Goal: Task Accomplishment & Management: Use online tool/utility

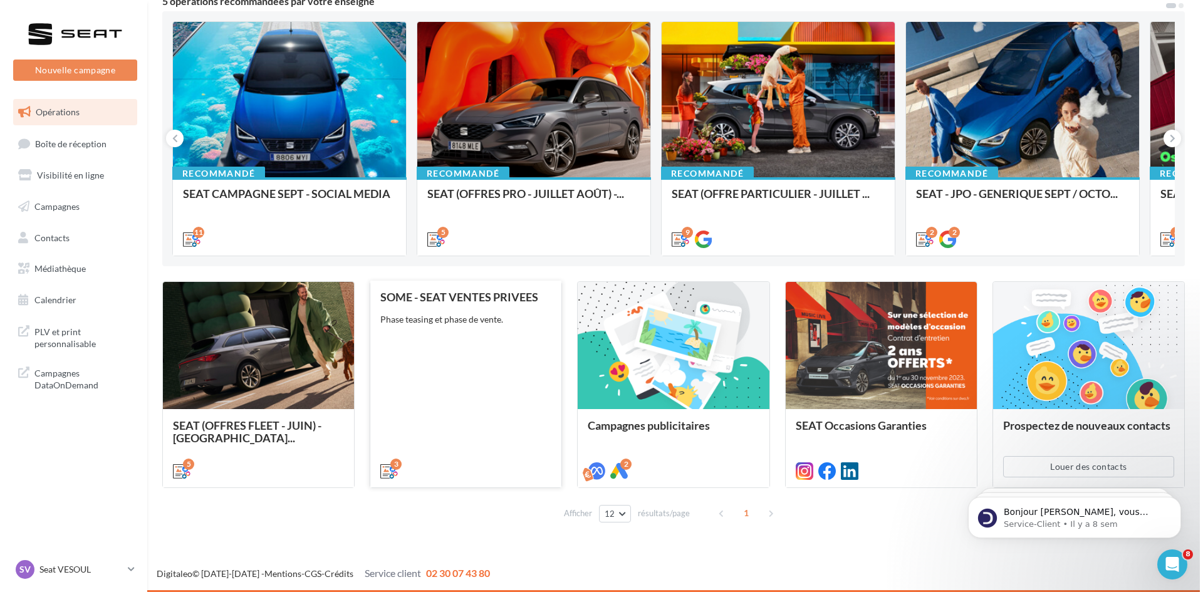
scroll to position [60, 0]
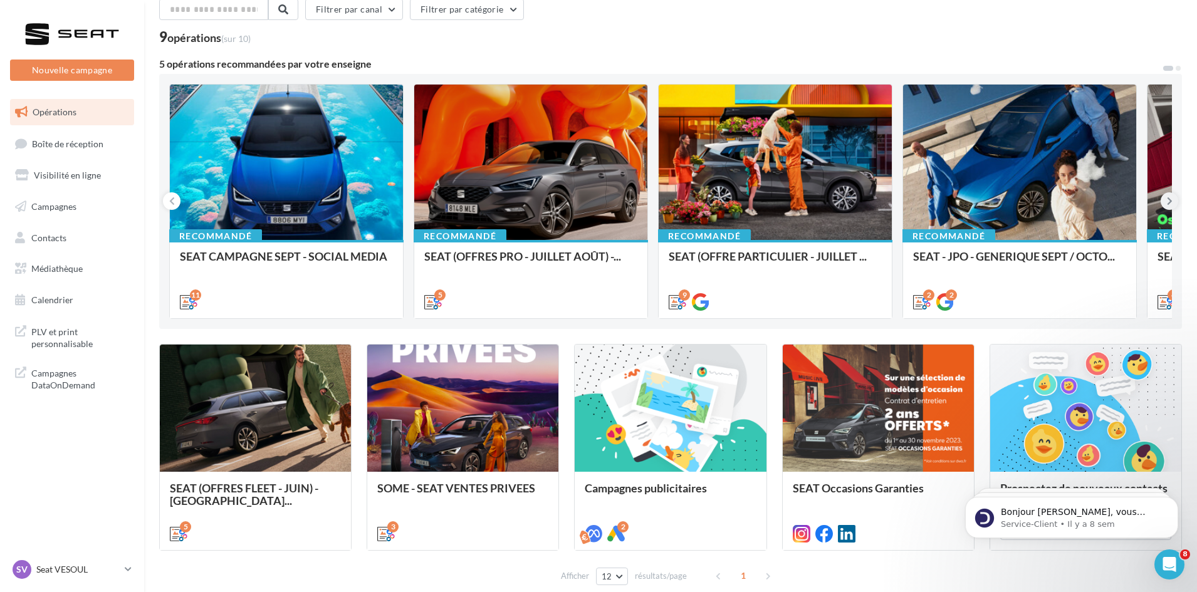
click at [1171, 204] on icon at bounding box center [1170, 201] width 6 height 13
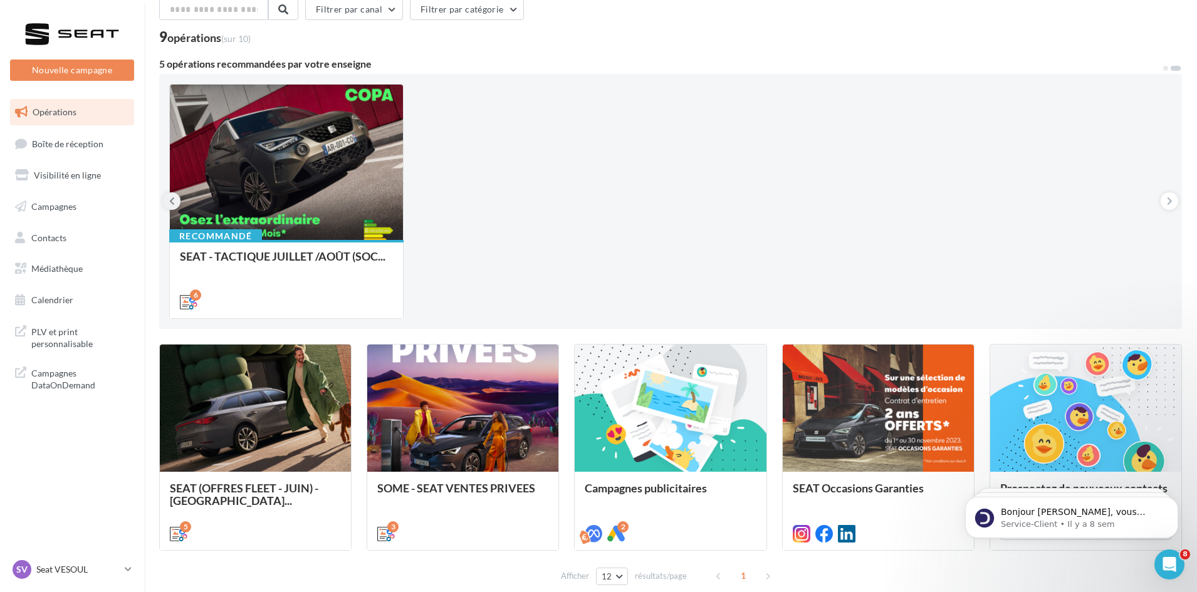
click at [172, 198] on icon at bounding box center [172, 201] width 6 height 13
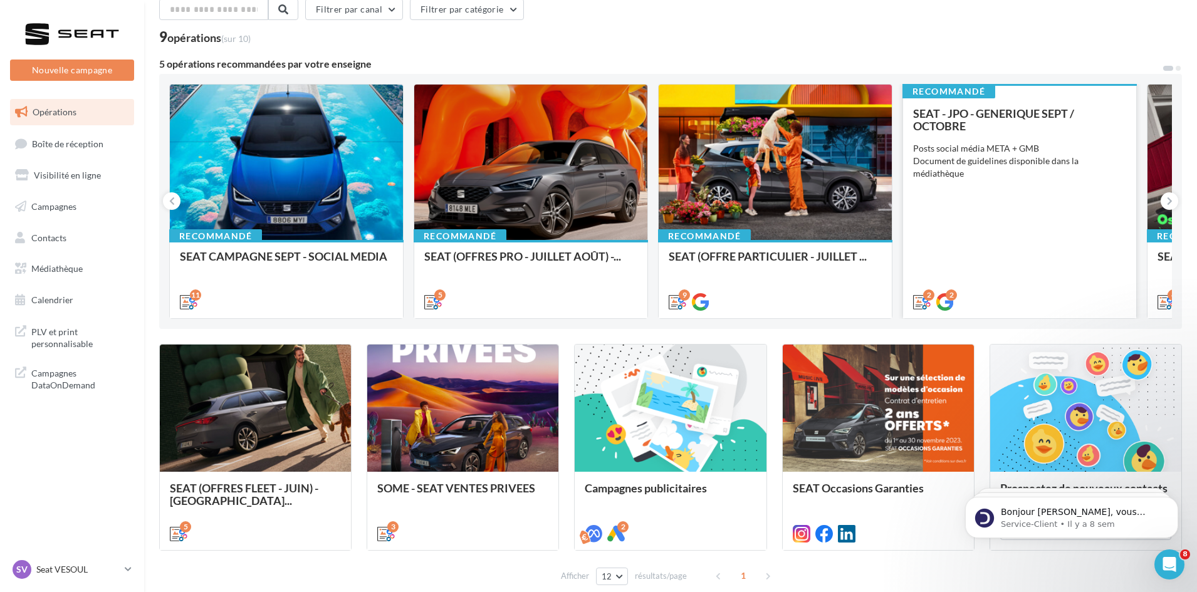
click at [957, 198] on div "SEAT - JPO - GENERIQUE SEPT / OCTOBRE Posts social média META + GMB Document de…" at bounding box center [1019, 207] width 213 height 200
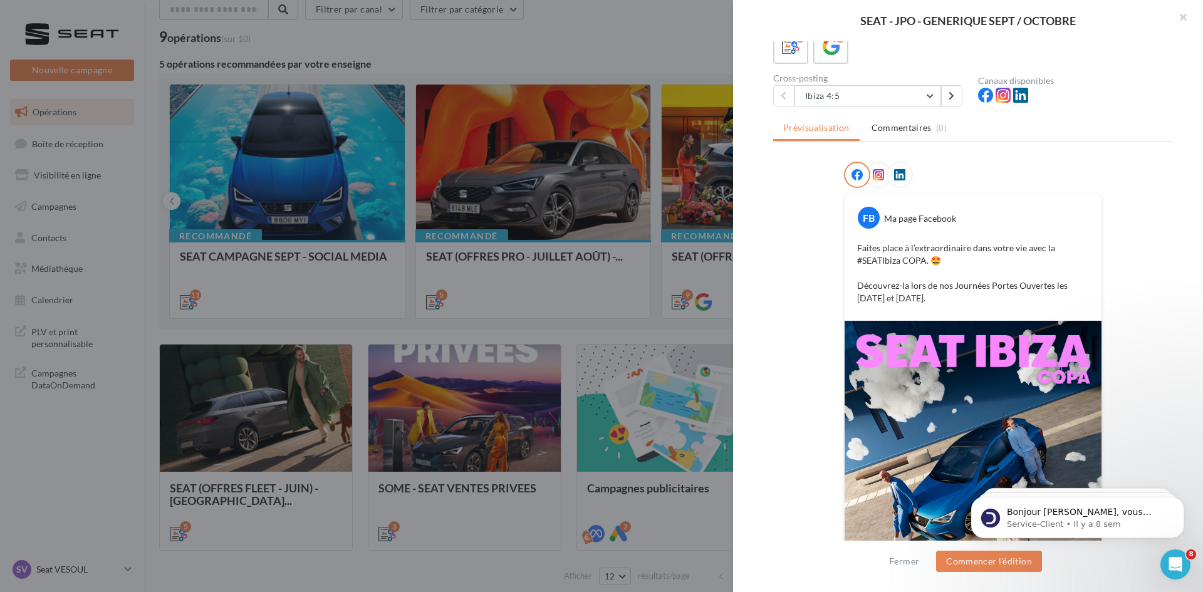
scroll to position [0, 0]
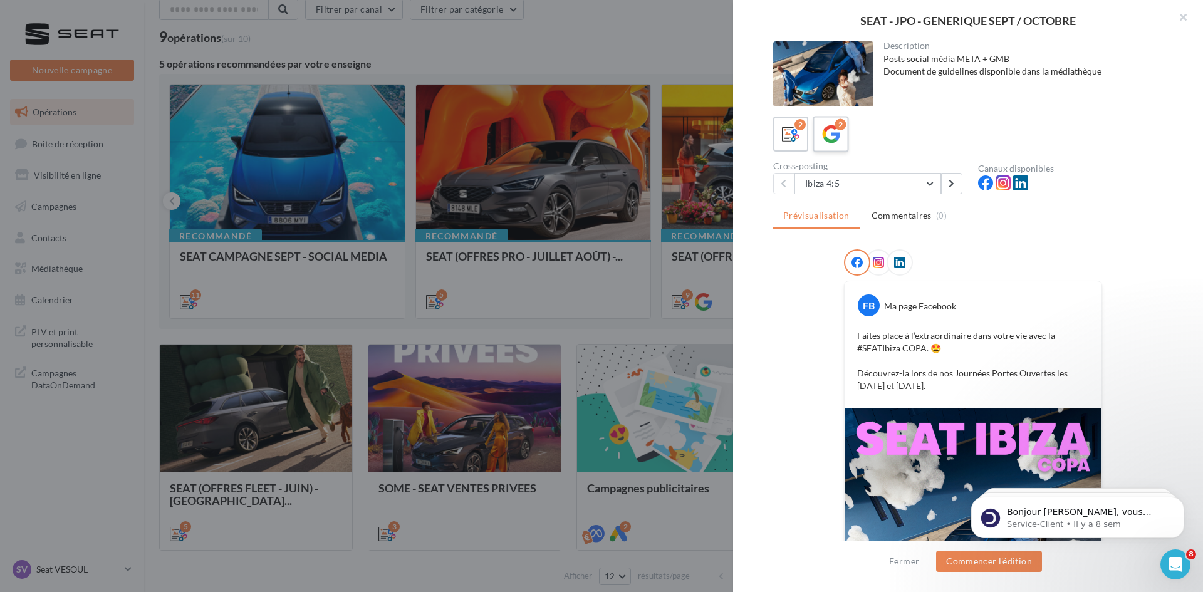
click at [835, 143] on icon at bounding box center [831, 134] width 18 height 18
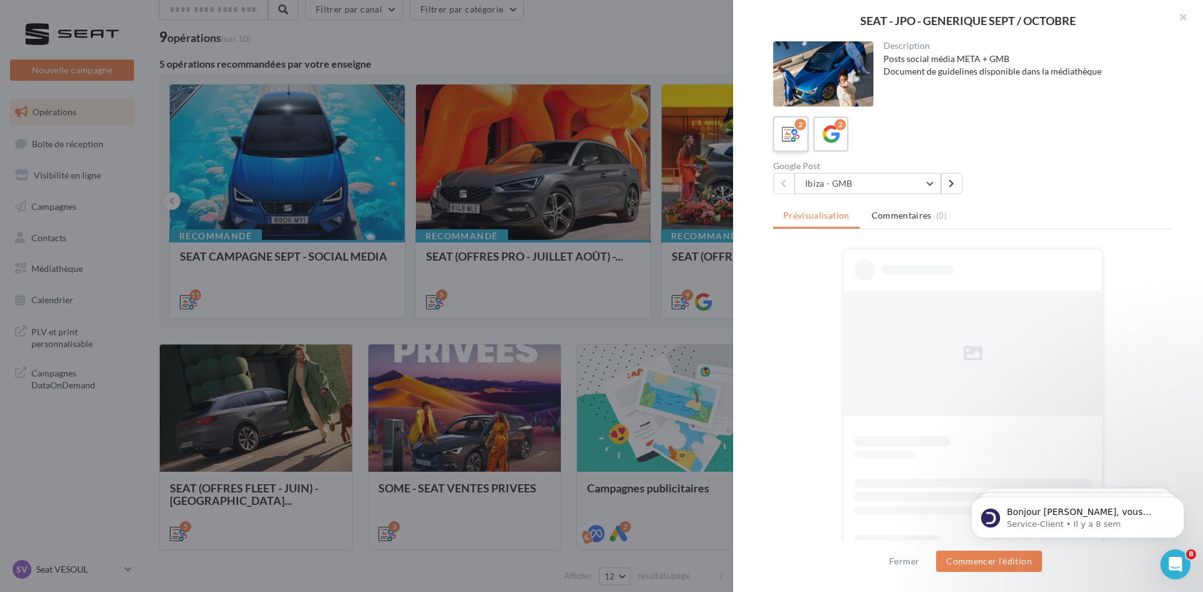
click at [788, 140] on icon at bounding box center [791, 134] width 18 height 18
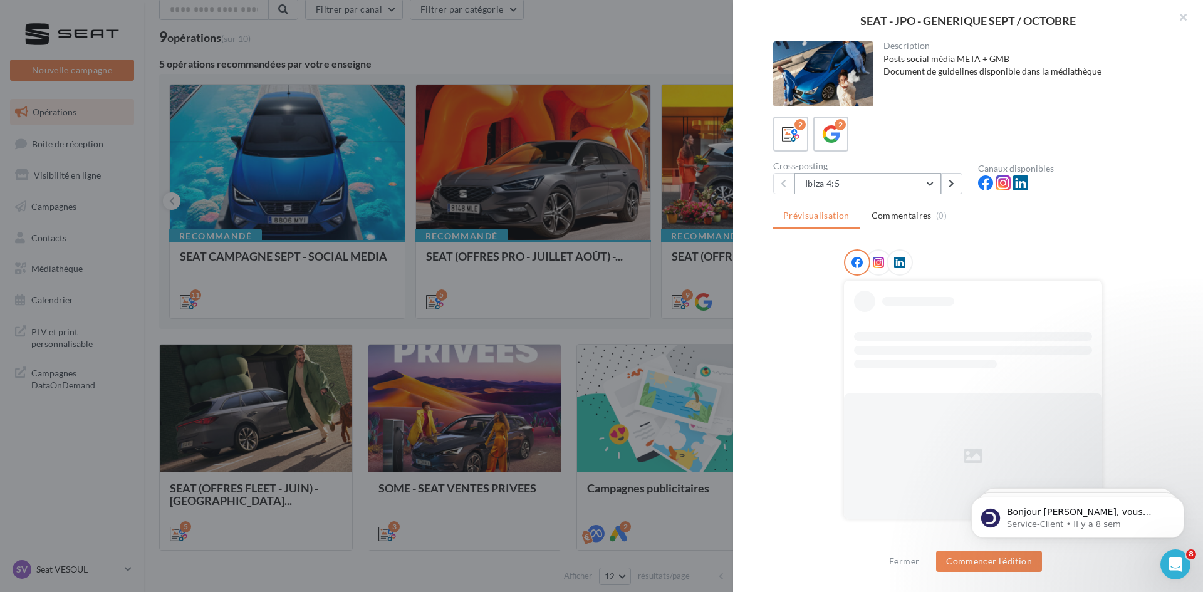
click at [939, 182] on button "Ibiza 4:5" at bounding box center [867, 183] width 147 height 21
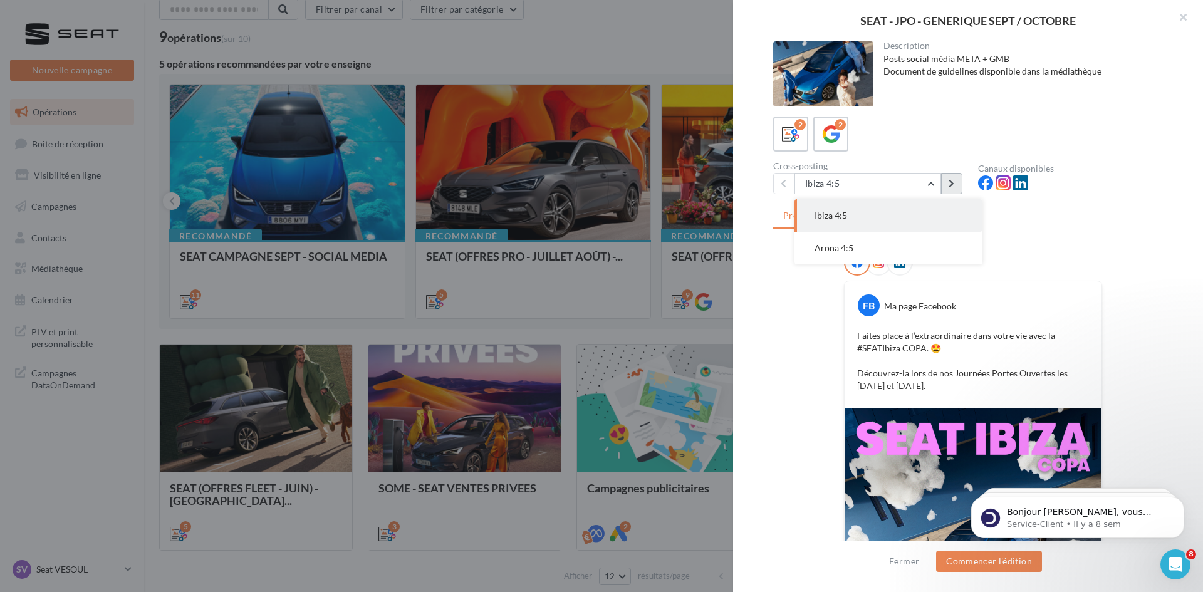
click at [956, 178] on button at bounding box center [951, 183] width 21 height 21
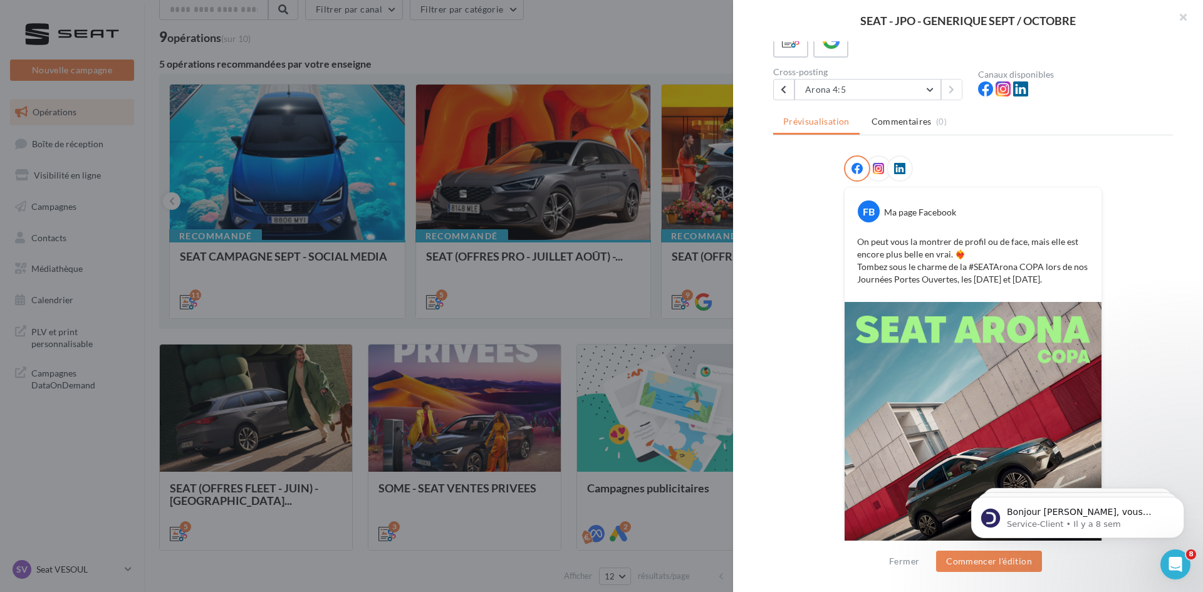
scroll to position [182, 0]
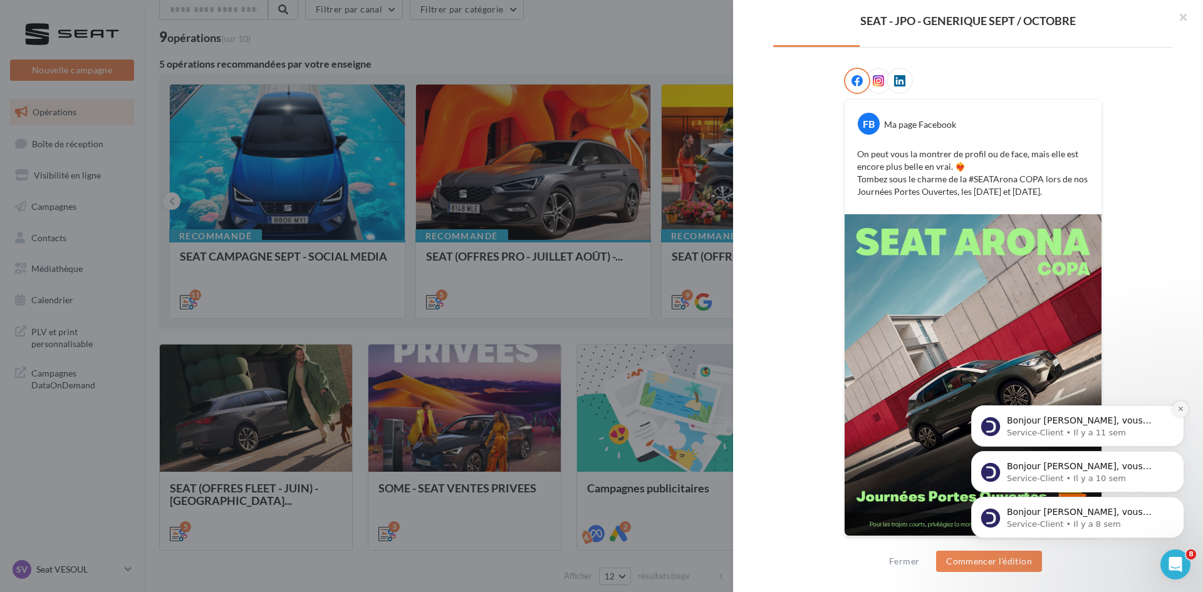
click at [1180, 410] on icon "Dismiss notification" at bounding box center [1180, 408] width 7 height 7
click at [1180, 451] on icon "Dismiss notification" at bounding box center [1180, 454] width 7 height 7
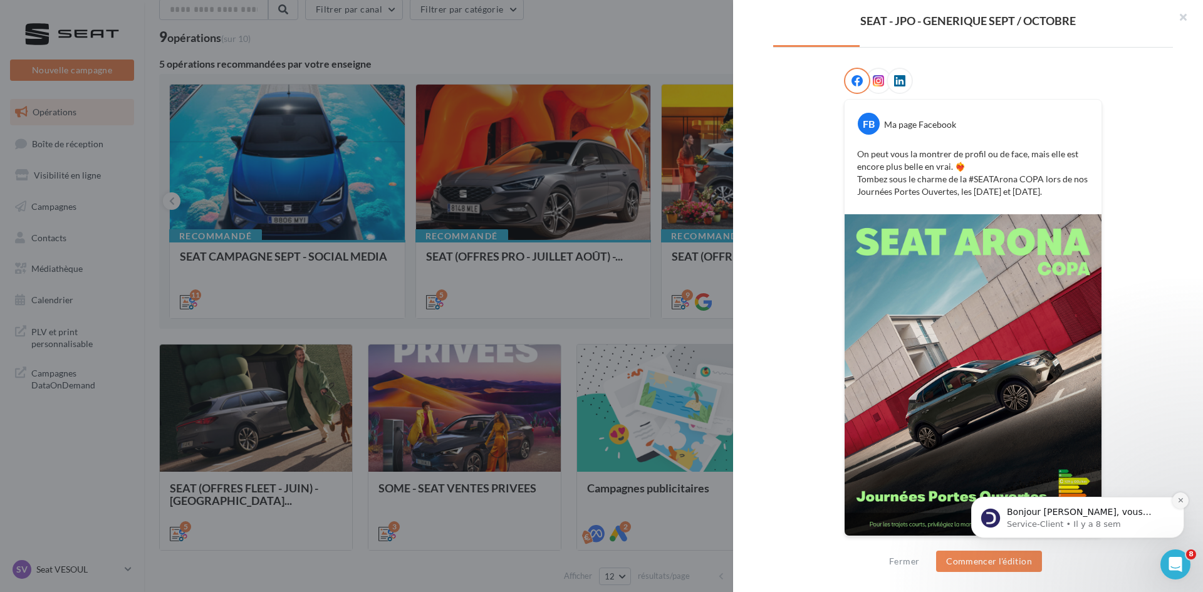
click at [1177, 499] on icon "Dismiss notification" at bounding box center [1180, 500] width 7 height 7
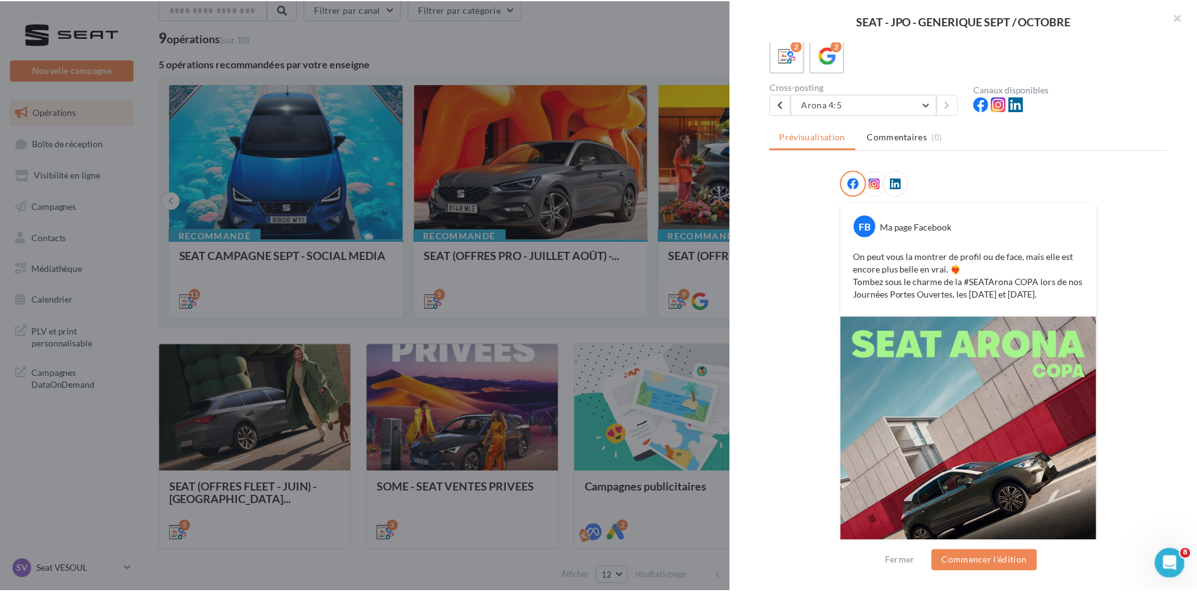
scroll to position [0, 0]
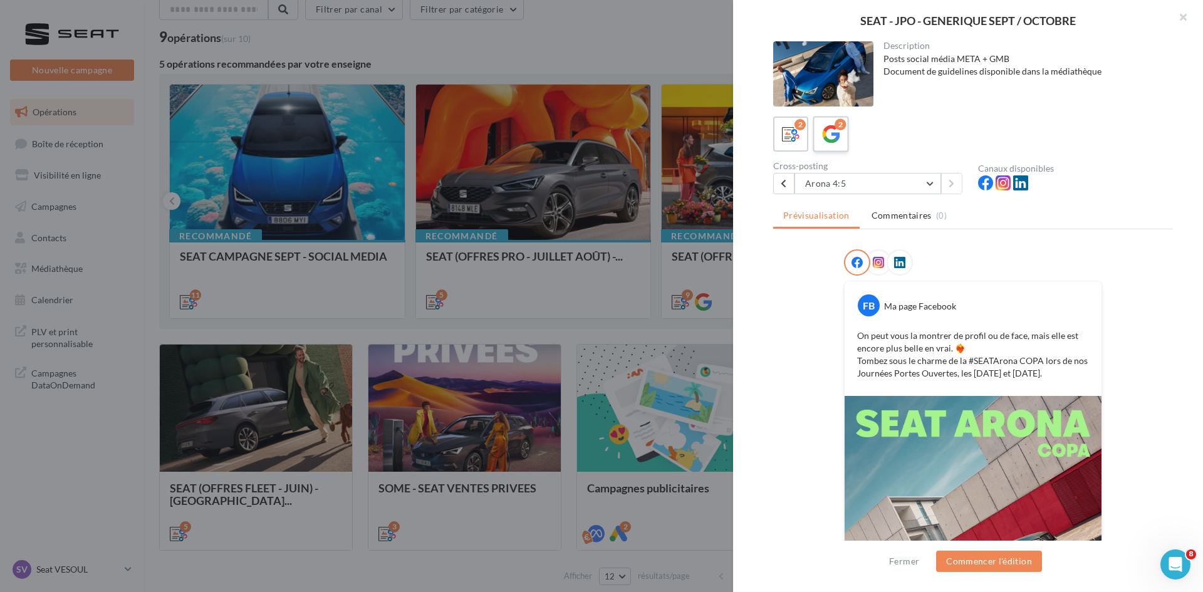
click at [836, 129] on div "2" at bounding box center [840, 124] width 11 height 11
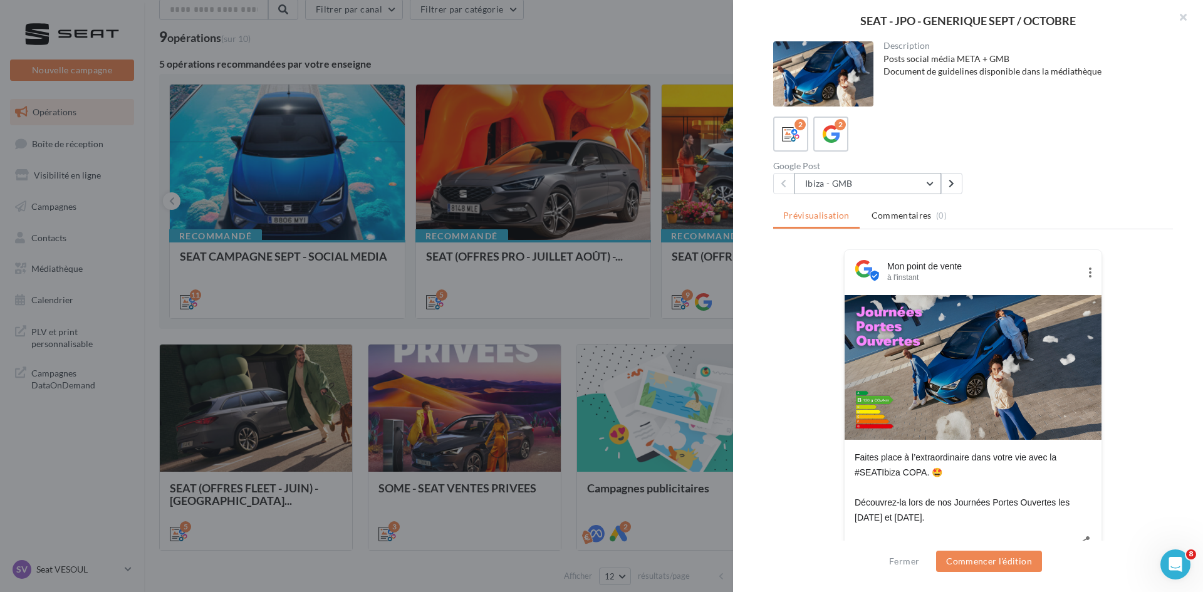
click at [919, 184] on button "Ibiza - GMB" at bounding box center [867, 183] width 147 height 21
click at [1036, 175] on div "Google Post Ibiza - GMB [GEOGRAPHIC_DATA] - GMB Arona - GMB" at bounding box center [978, 178] width 410 height 33
click at [159, 591] on div "SEAT - JPO - GENERIQUE SEPT / OCTOBRE Description Posts social média META + GMB…" at bounding box center [673, 601] width 1029 height 0
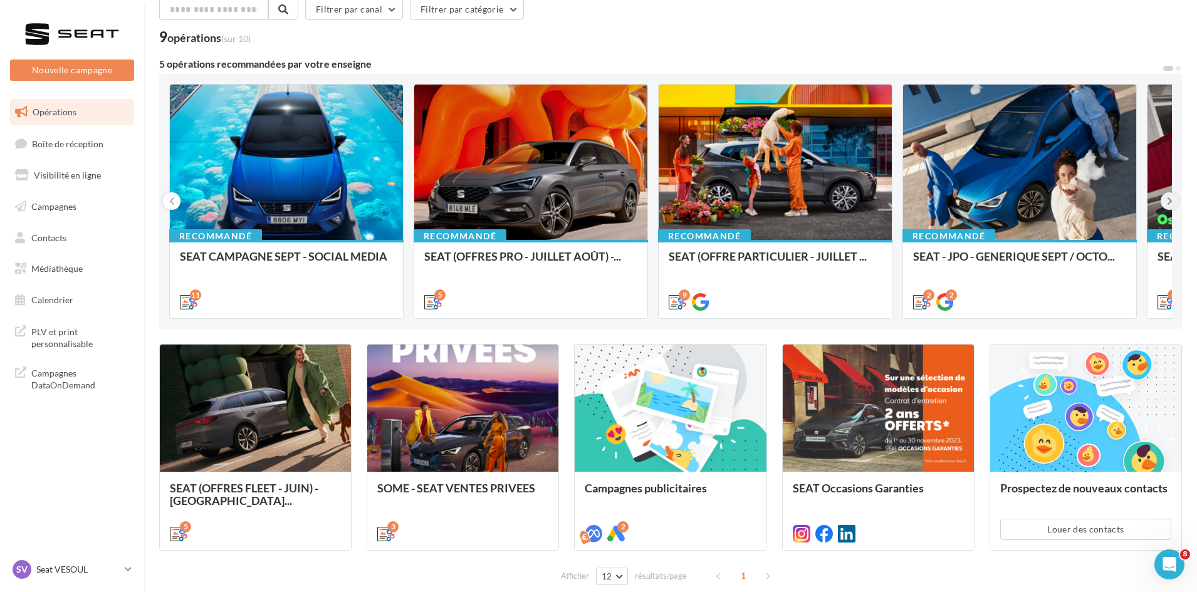
click at [1172, 197] on icon at bounding box center [1170, 201] width 6 height 13
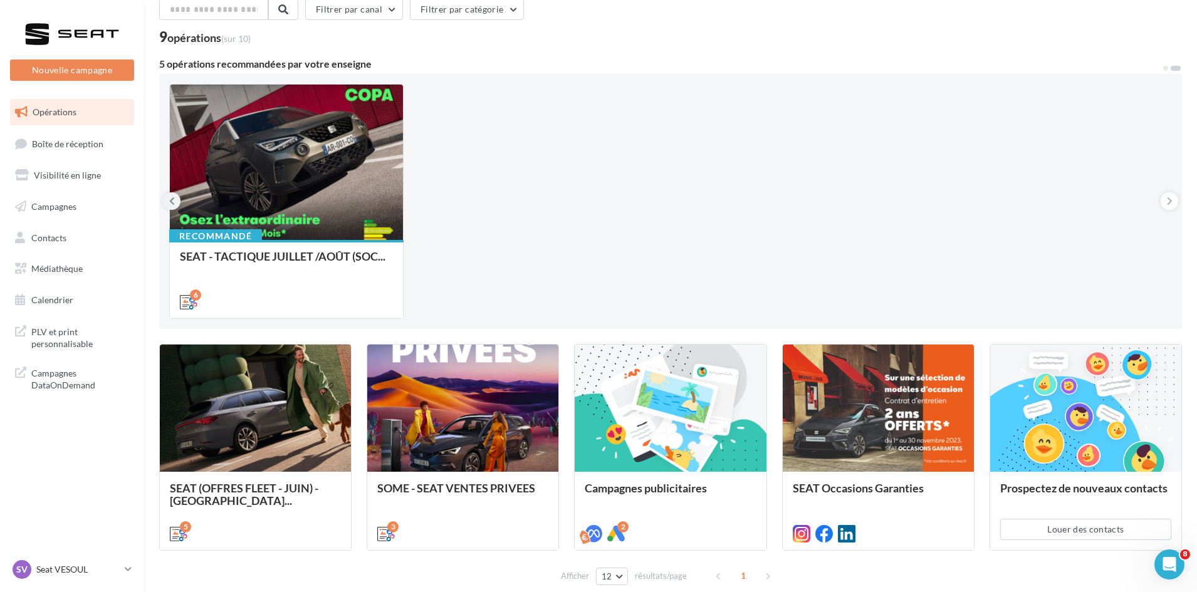
click at [176, 201] on button at bounding box center [172, 201] width 18 height 18
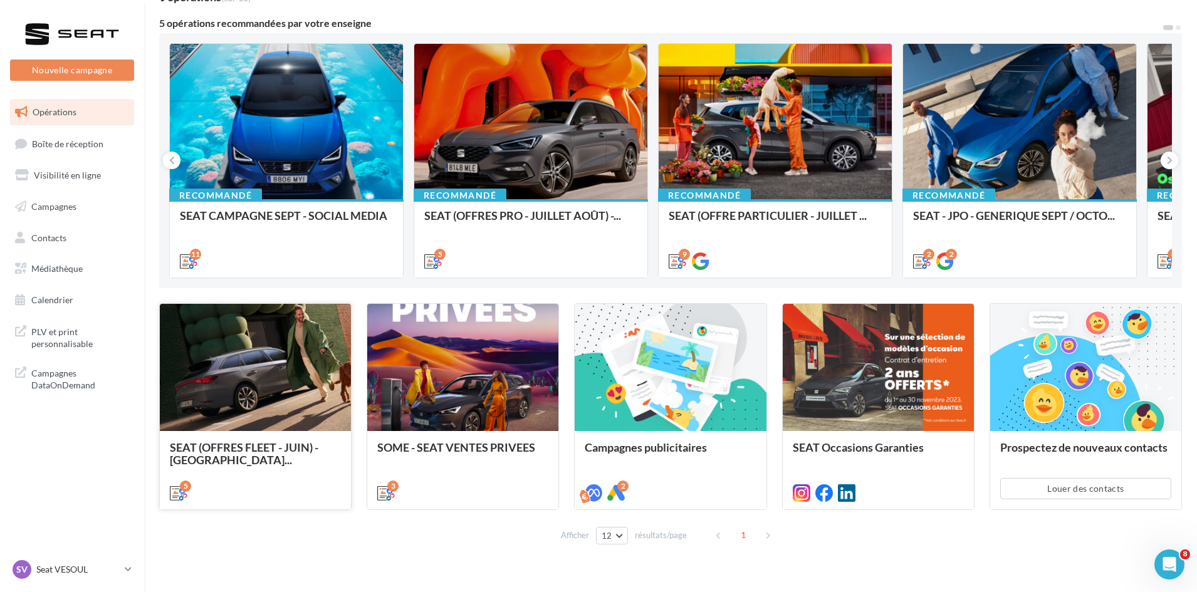
scroll to position [123, 0]
